Goal: Transaction & Acquisition: Purchase product/service

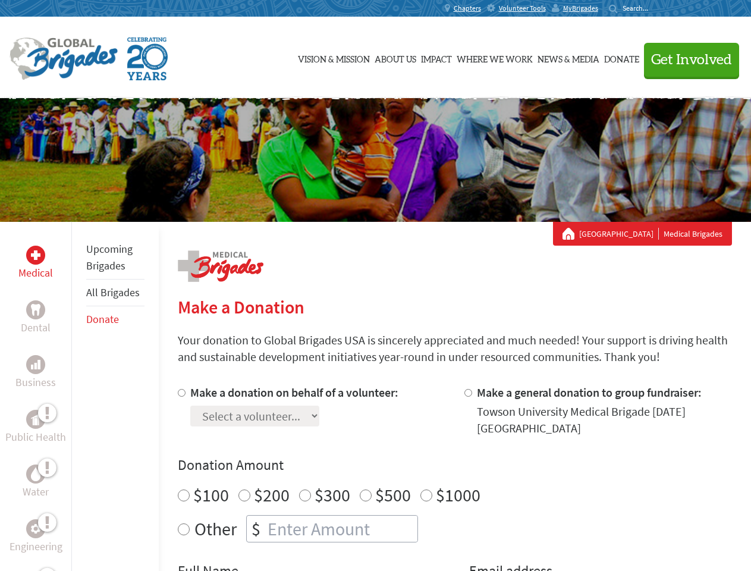
click at [656, 8] on div "Search for:" at bounding box center [633, 9] width 48 height 10
click at [686, 59] on span "Get Involved" at bounding box center [691, 60] width 81 height 14
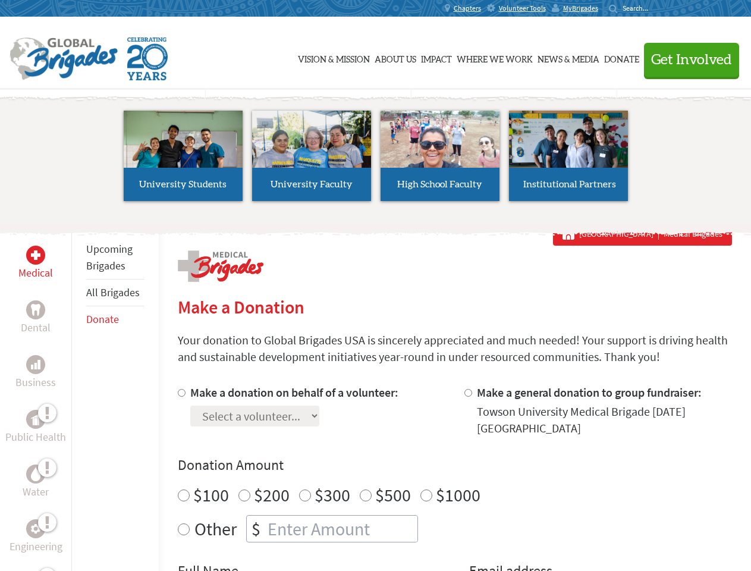
click at [376, 160] on li "High School Faculty" at bounding box center [440, 155] width 128 height 109
click at [78, 396] on div "Upcoming Brigades All Brigades Donate" at bounding box center [114, 507] width 87 height 571
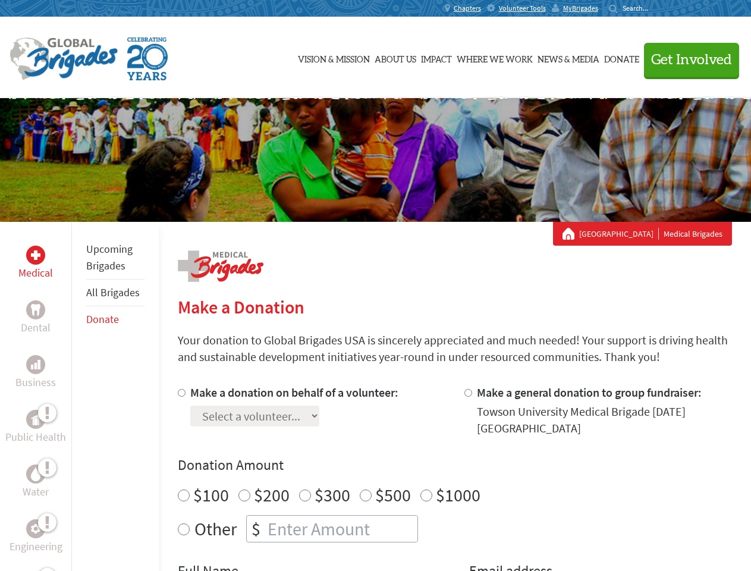
click at [454, 477] on div "Donation Amount $100 $200 $300 $500 $1000 Other $" at bounding box center [455, 498] width 554 height 87
click at [180, 392] on input "Make a donation on behalf of a volunteer:" at bounding box center [182, 393] width 8 height 8
radio input "true"
click at [467, 392] on input "Make a general donation to group fundraiser:" at bounding box center [468, 393] width 8 height 8
radio input "true"
